Goal: Browse casually

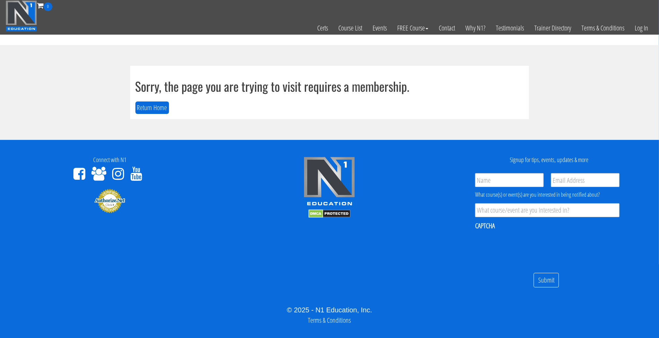
click at [28, 18] on img at bounding box center [21, 15] width 31 height 31
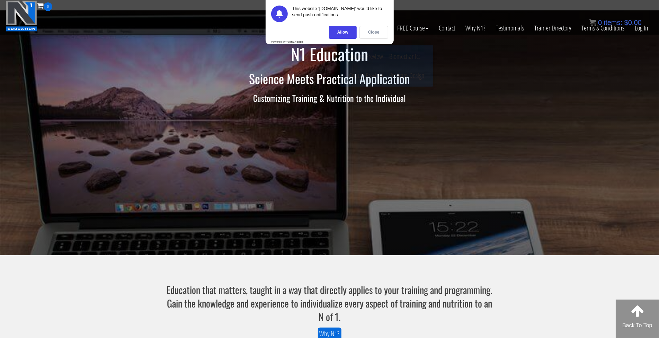
click at [375, 32] on div "Close" at bounding box center [373, 32] width 29 height 13
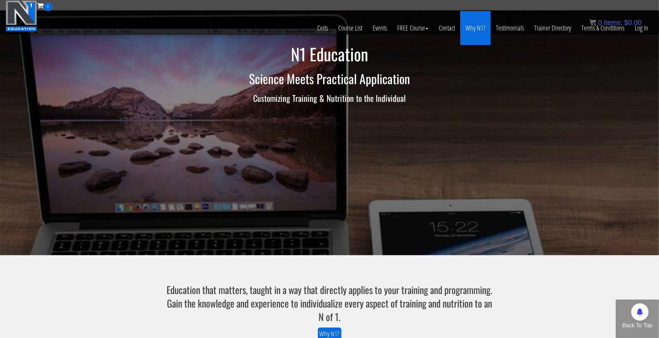
click at [470, 30] on link "Why N1?" at bounding box center [475, 28] width 30 height 34
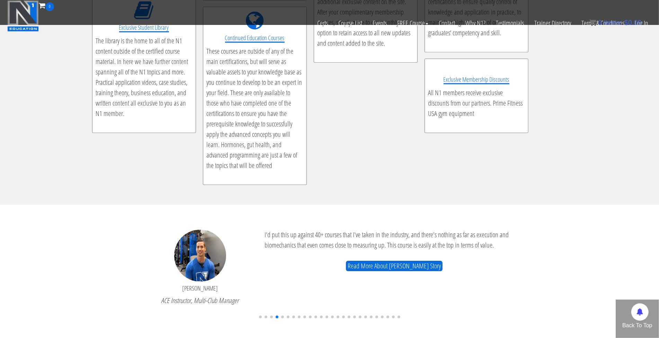
scroll to position [1561, 0]
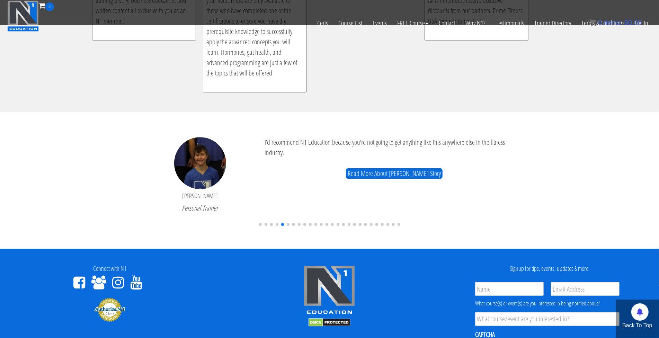
click at [260, 224] on span "Go to slide 1" at bounding box center [260, 224] width 3 height 3
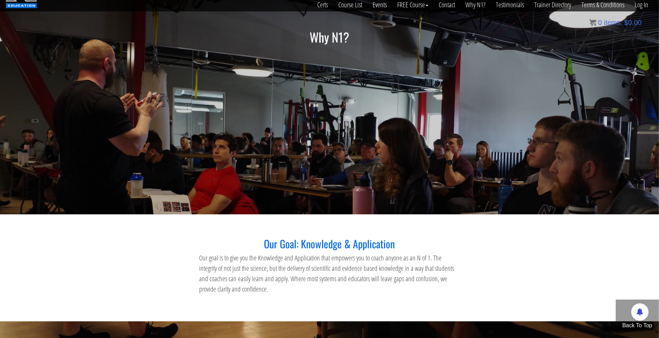
scroll to position [0, 0]
